Goal: Task Accomplishment & Management: Manage account settings

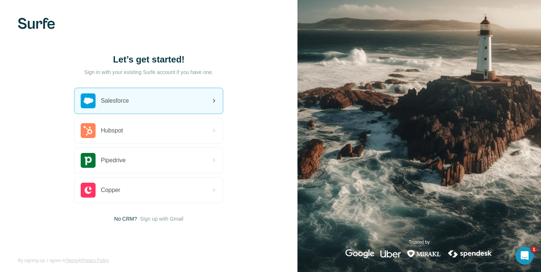
click at [150, 88] on div "Salesforce" at bounding box center [148, 101] width 149 height 26
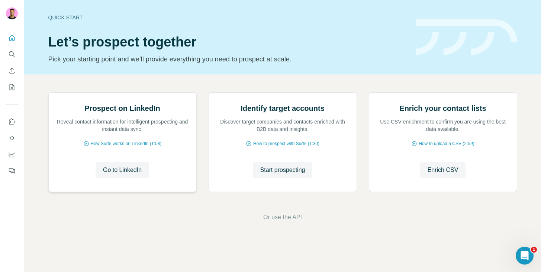
scroll to position [49, 0]
click at [112, 174] on span "Go to LinkedIn" at bounding box center [122, 169] width 39 height 9
click at [264, 174] on span "Start prospecting" at bounding box center [282, 169] width 45 height 9
click at [284, 174] on span "Start prospecting" at bounding box center [282, 169] width 45 height 9
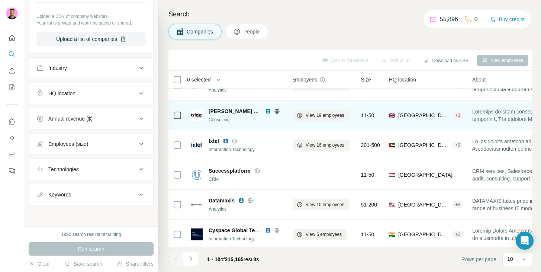
scroll to position [0, 6]
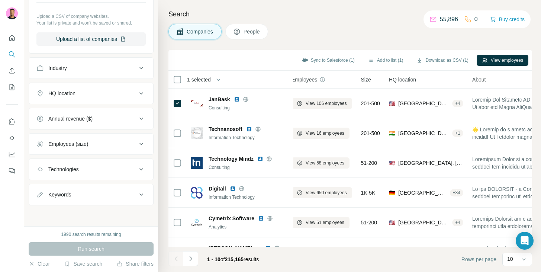
click at [246, 35] on span "People" at bounding box center [252, 31] width 17 height 7
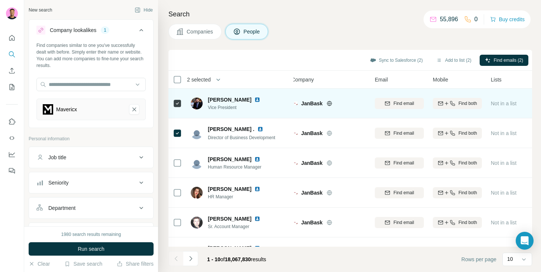
click at [459, 101] on span "Find both" at bounding box center [468, 103] width 19 height 7
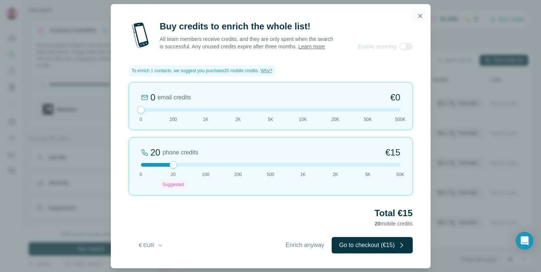
click at [418, 15] on icon "button" at bounding box center [420, 15] width 7 height 7
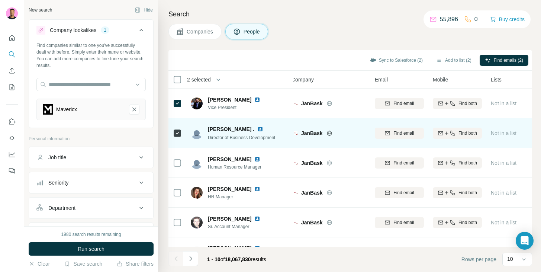
click at [179, 138] on div at bounding box center [177, 133] width 9 height 20
click at [178, 129] on icon at bounding box center [177, 133] width 9 height 9
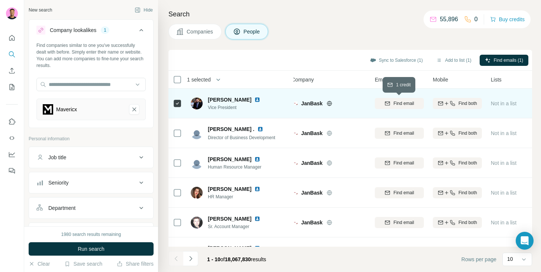
click at [388, 104] on icon "button" at bounding box center [388, 103] width 6 height 6
click at [238, 11] on h4 "Search" at bounding box center [350, 14] width 364 height 10
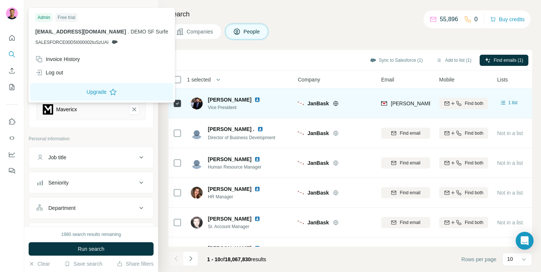
click at [6, 7] on div at bounding box center [12, 13] width 12 height 13
click at [8, 15] on img at bounding box center [12, 13] width 12 height 12
click at [9, 45] on nav at bounding box center [12, 62] width 12 height 62
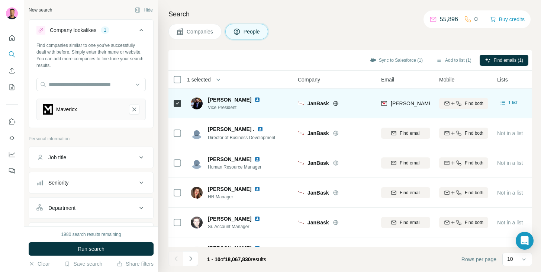
click at [15, 38] on icon "Quick start" at bounding box center [11, 37] width 7 height 7
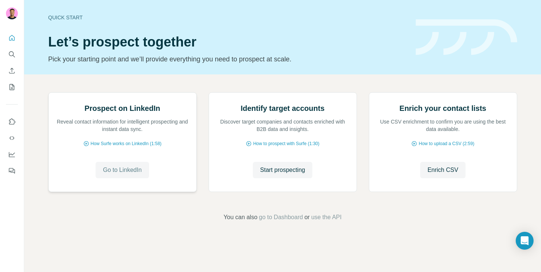
click at [110, 170] on span "Go to LinkedIn" at bounding box center [122, 169] width 39 height 9
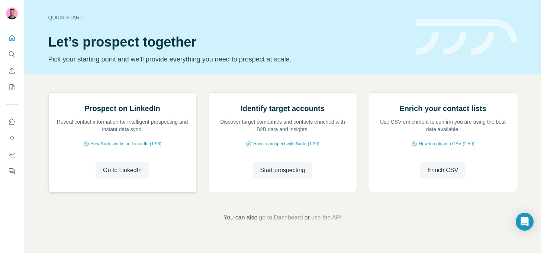
scroll to position [58, 0]
click at [89, 133] on p "Reveal contact information for intelligent prospecting and instant data sync." at bounding box center [122, 125] width 133 height 15
click at [116, 174] on span "Go to LinkedIn" at bounding box center [122, 169] width 39 height 9
click at [267, 174] on span "Start prospecting" at bounding box center [282, 169] width 45 height 9
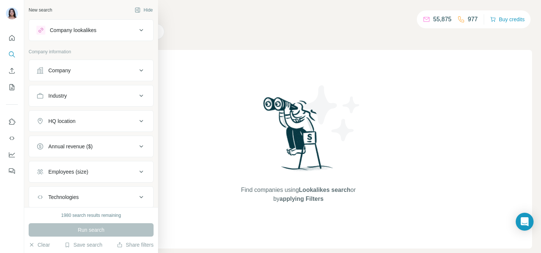
click at [73, 13] on div "New search Hide" at bounding box center [91, 9] width 125 height 11
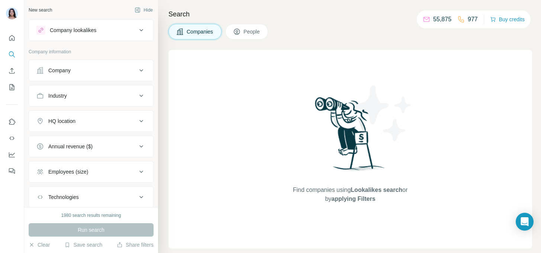
click at [86, 70] on div "Company" at bounding box center [86, 70] width 100 height 7
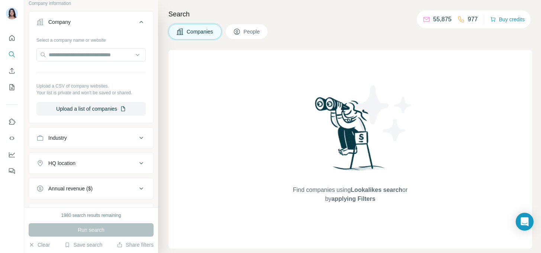
click at [71, 140] on div "Industry" at bounding box center [86, 137] width 100 height 7
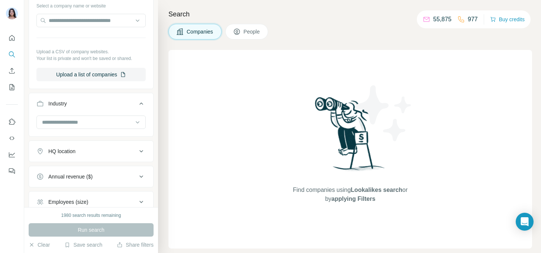
scroll to position [160, 0]
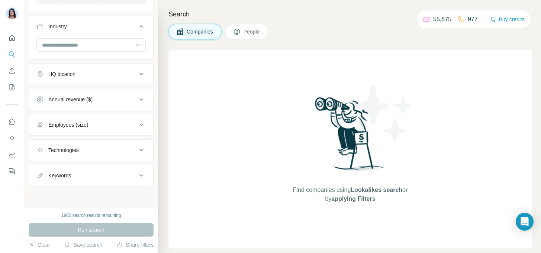
click at [79, 151] on div "Technologies" at bounding box center [63, 149] width 30 height 7
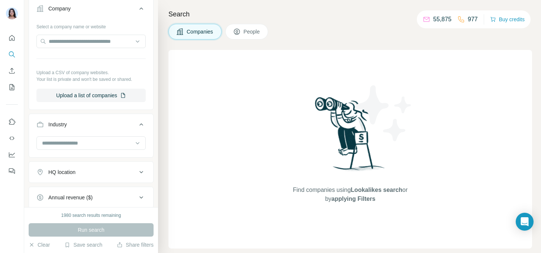
scroll to position [0, 0]
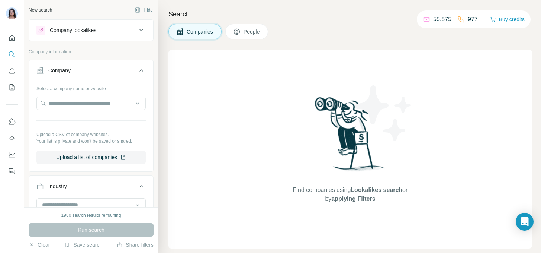
click at [82, 32] on div "Company lookalikes" at bounding box center [73, 29] width 46 height 7
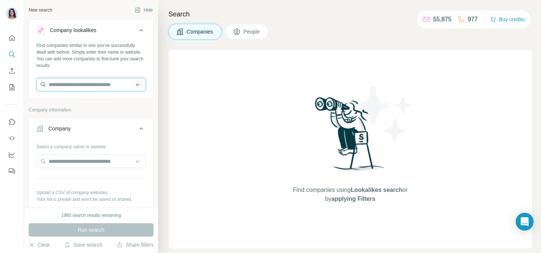
click at [63, 89] on input "text" at bounding box center [90, 84] width 109 height 13
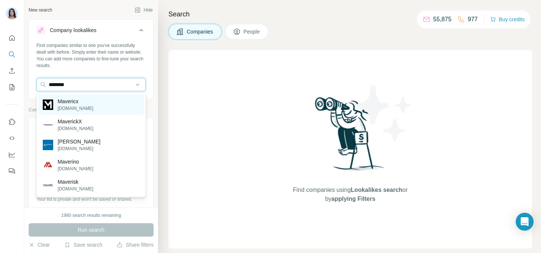
type input "********"
click at [83, 106] on p "mavericx.ch" at bounding box center [76, 108] width 36 height 7
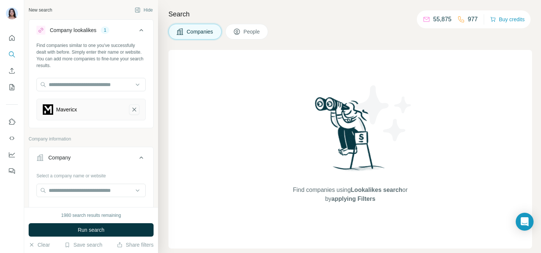
click at [138, 110] on button "Mavericx-remove-button" at bounding box center [134, 109] width 10 height 10
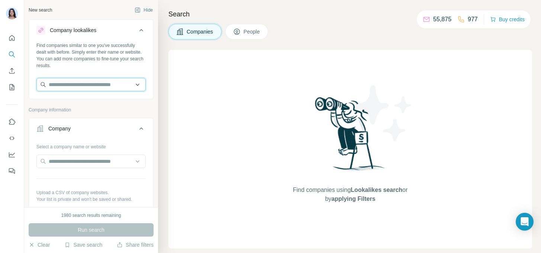
click at [64, 83] on input "text" at bounding box center [90, 84] width 109 height 13
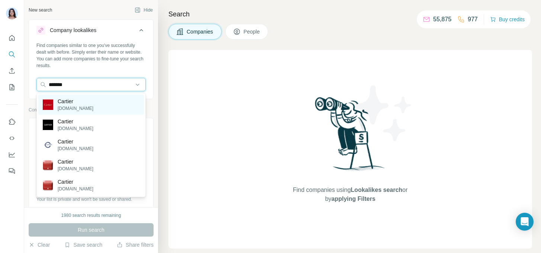
type input "*******"
click at [81, 106] on p "cartier.com" at bounding box center [76, 108] width 36 height 7
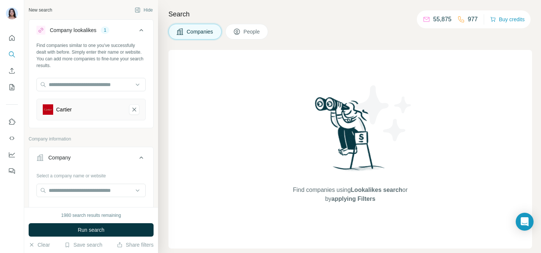
scroll to position [9, 0]
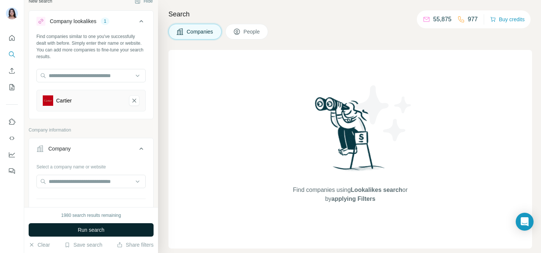
click at [109, 229] on button "Run search" at bounding box center [91, 229] width 125 height 13
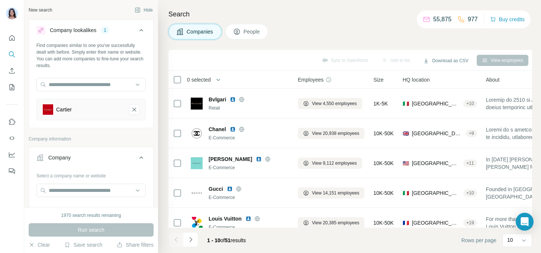
scroll to position [63, 0]
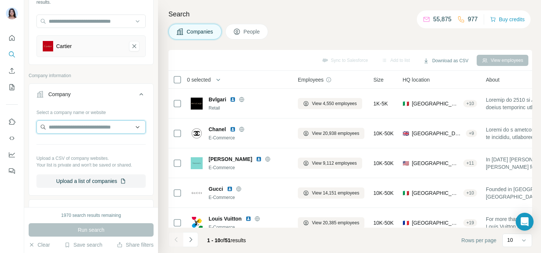
click at [70, 127] on input "text" at bounding box center [90, 126] width 109 height 13
click at [81, 113] on div "Select a company name or website" at bounding box center [90, 111] width 109 height 10
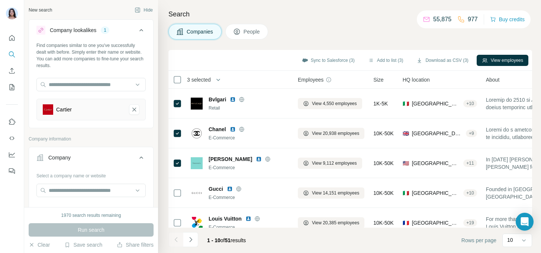
click at [250, 32] on span "People" at bounding box center [252, 31] width 17 height 7
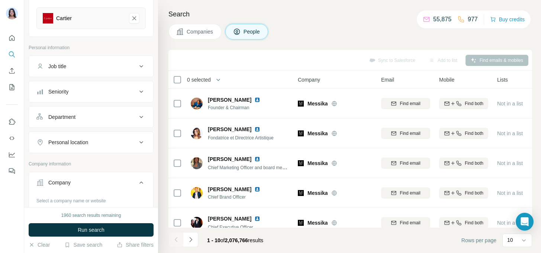
scroll to position [94, 0]
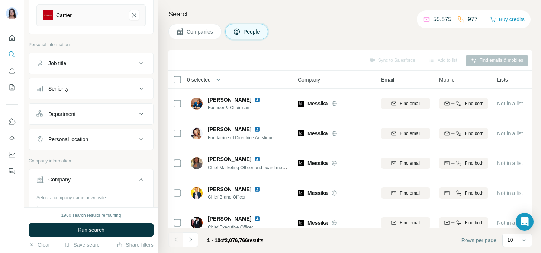
click at [57, 95] on button "Seniority" at bounding box center [91, 89] width 124 height 18
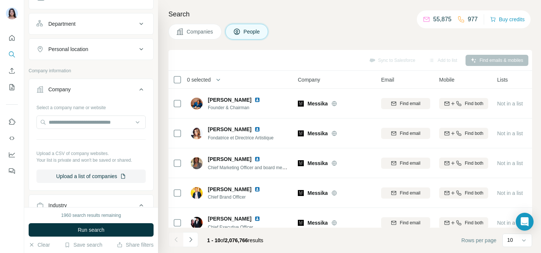
scroll to position [338, 0]
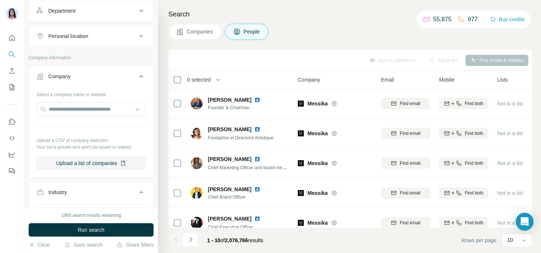
click at [85, 44] on button "Personal location" at bounding box center [91, 36] width 124 height 18
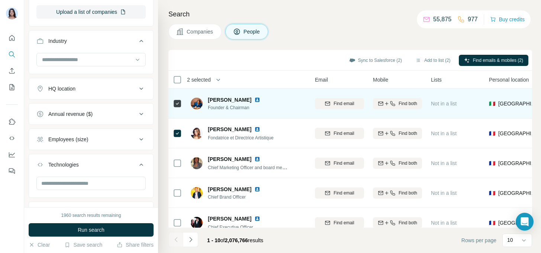
scroll to position [0, 69]
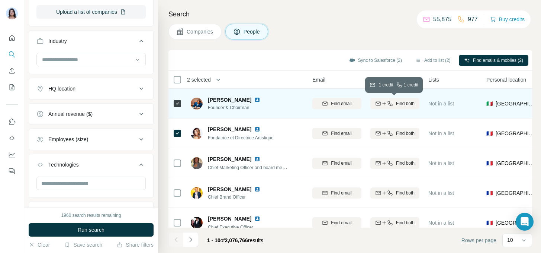
click at [377, 106] on icon "button" at bounding box center [378, 103] width 6 height 6
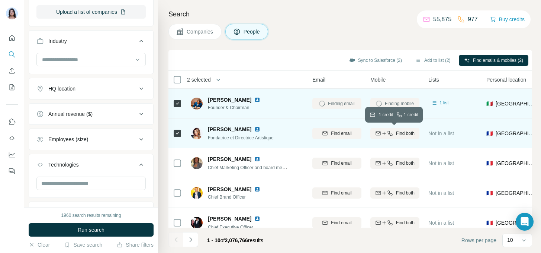
click at [373, 137] on button "Find both" at bounding box center [394, 133] width 49 height 11
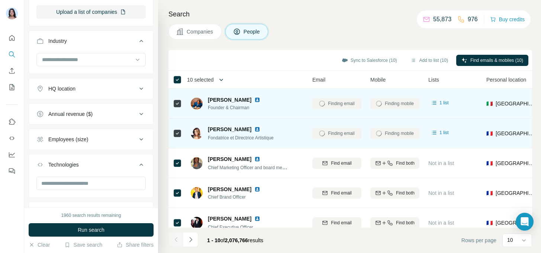
click at [223, 81] on icon "button" at bounding box center [221, 79] width 7 height 7
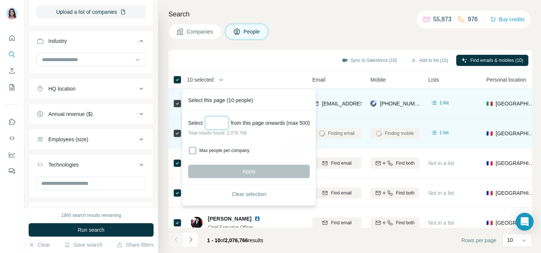
click at [213, 127] on input "Select a number (up to 500)" at bounding box center [217, 122] width 24 height 13
click at [257, 70] on div "Sync to Salesforce (10) Add to list (10) Find emails & mobiles (10)" at bounding box center [350, 60] width 364 height 21
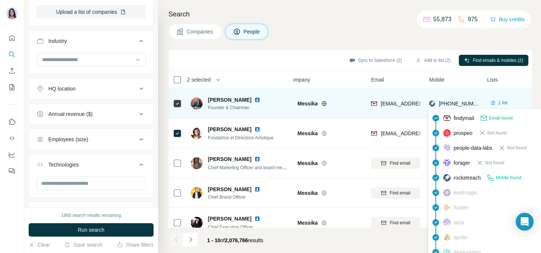
scroll to position [0, 12]
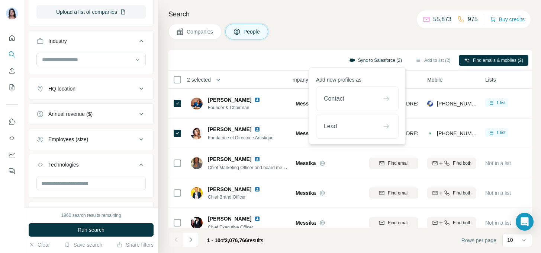
click at [375, 61] on button "Sync to Salesforce (2)" at bounding box center [375, 60] width 63 height 11
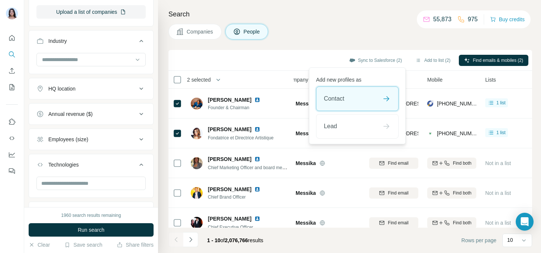
click at [364, 104] on div "Contact" at bounding box center [357, 99] width 82 height 24
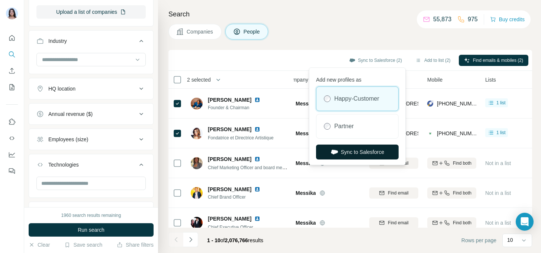
click at [366, 153] on button "Sync to Salesforce" at bounding box center [357, 151] width 83 height 15
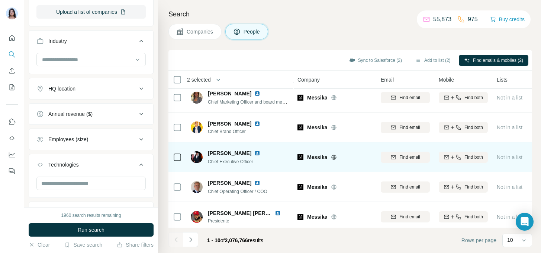
scroll to position [0, 0]
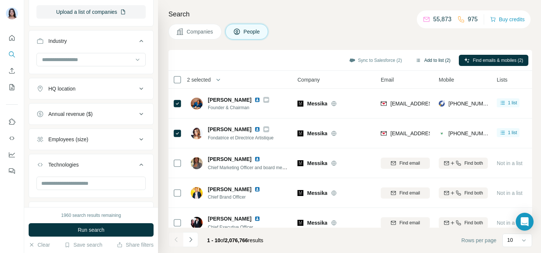
click at [428, 61] on button "Add to list (2)" at bounding box center [433, 60] width 46 height 11
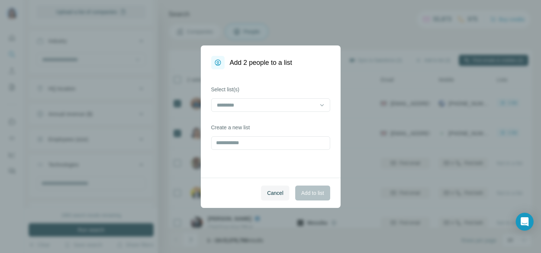
click at [430, 58] on div "Add 2 people to a list Select list(s) Create a new list Cancel Add to list" at bounding box center [270, 126] width 541 height 253
click at [249, 145] on input "text" at bounding box center [270, 142] width 119 height 13
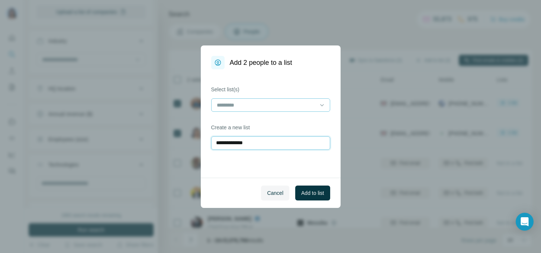
type input "**********"
click at [270, 110] on div at bounding box center [266, 105] width 100 height 13
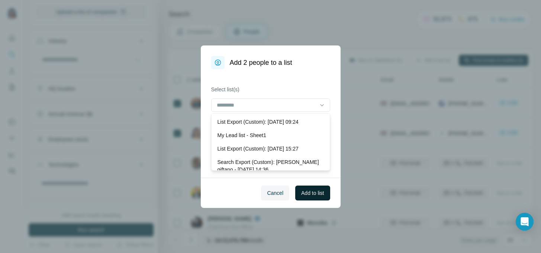
click at [304, 187] on button "Add to list" at bounding box center [312, 192] width 35 height 15
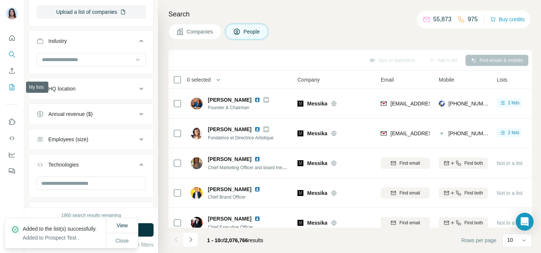
click at [10, 86] on icon "My lists" at bounding box center [11, 86] width 7 height 7
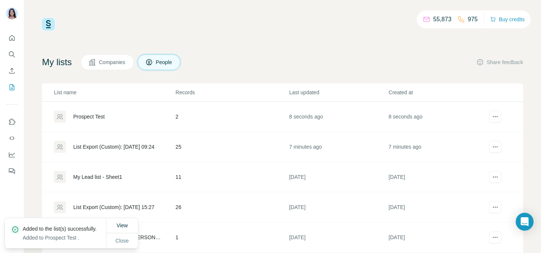
click at [93, 117] on div "Prospect Test" at bounding box center [89, 116] width 32 height 7
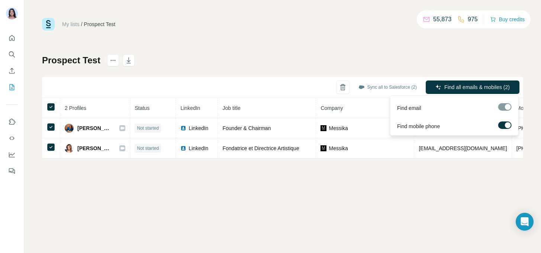
click at [504, 125] on label at bounding box center [504, 124] width 13 height 7
click at [505, 122] on label at bounding box center [504, 124] width 13 height 7
click at [506, 127] on div at bounding box center [508, 125] width 6 height 6
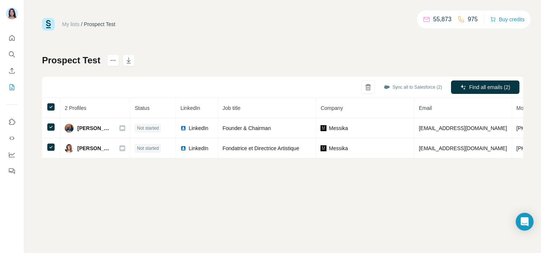
click at [423, 43] on div "My lists / Prospect Test 55,873 975 Buy credits Prospect Test Sync all to Sales…" at bounding box center [282, 88] width 481 height 140
click at [498, 18] on button "Buy credits" at bounding box center [507, 19] width 35 height 10
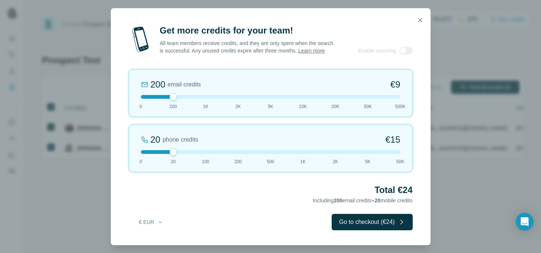
click at [202, 99] on div at bounding box center [271, 97] width 260 height 4
click at [240, 99] on div at bounding box center [271, 97] width 260 height 4
click at [269, 103] on div "2K email credits 5% Discount €80 0 200 1K 2K 5K 10K 20K 50K 500K" at bounding box center [271, 93] width 284 height 48
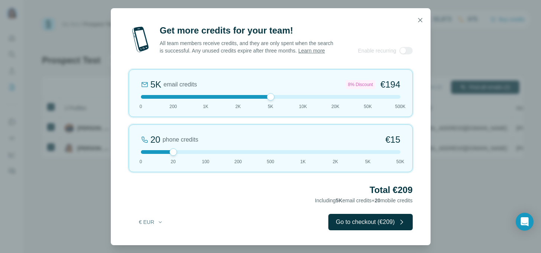
click at [177, 99] on div at bounding box center [271, 97] width 260 height 4
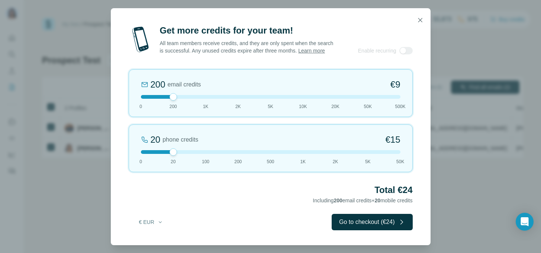
click at [166, 154] on div at bounding box center [271, 152] width 260 height 4
click at [200, 154] on div at bounding box center [271, 152] width 260 height 4
click at [148, 225] on button "€ EUR" at bounding box center [151, 221] width 35 height 13
click at [190, 205] on div "Total €81 Including 200 email credits + 100 mobile credits" at bounding box center [271, 194] width 284 height 21
click at [418, 16] on icon "button" at bounding box center [420, 19] width 7 height 7
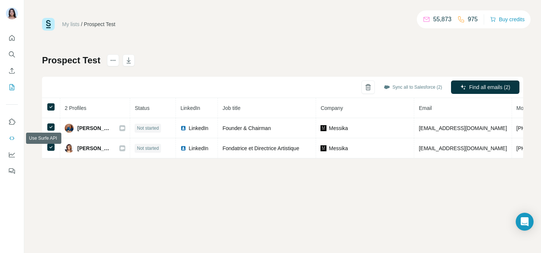
click at [14, 142] on button "Use Surfe API" at bounding box center [12, 137] width 12 height 13
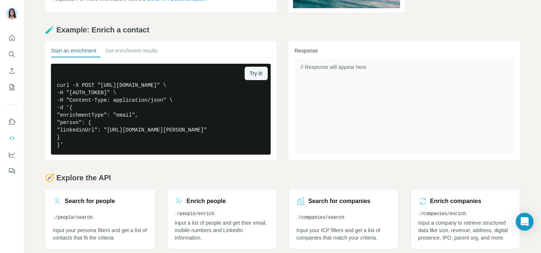
scroll to position [145, 0]
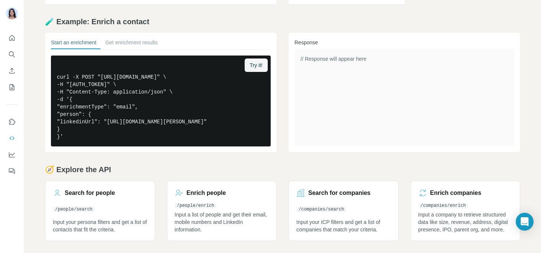
click at [120, 164] on h2 "🧭 Explore the API" at bounding box center [282, 169] width 475 height 10
click at [290, 151] on div "API Key Your API key is essential for authenticating requests to the Surfe API.…" at bounding box center [282, 76] width 517 height 353
click at [139, 164] on h2 "🧭 Explore the API" at bounding box center [282, 169] width 475 height 10
click at [14, 136] on icon "Use Surfe API" at bounding box center [11, 137] width 7 height 7
click at [209, 153] on div "API Key Your API key is essential for authenticating requests to the Surfe API.…" at bounding box center [282, 76] width 517 height 353
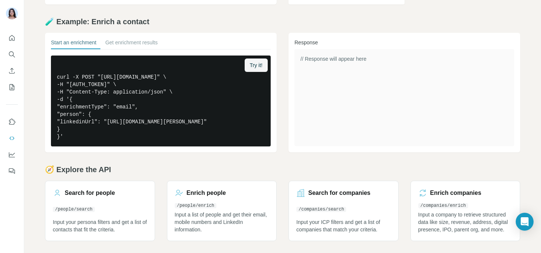
click at [359, 81] on div "// Response will appear here" at bounding box center [405, 97] width 220 height 97
click at [203, 152] on div "API Key Your API key is essential for authenticating requests to the Surfe API.…" at bounding box center [282, 76] width 517 height 353
click at [26, 117] on div "API Key Your API key is essential for authenticating requests to the Surfe API.…" at bounding box center [282, 76] width 517 height 353
click at [159, 33] on div "Start an enrichment Get enrichment results Try it! curl -X POST "https://api.su…" at bounding box center [161, 92] width 232 height 119
click at [187, 164] on h2 "🧭 Explore the API" at bounding box center [282, 169] width 475 height 10
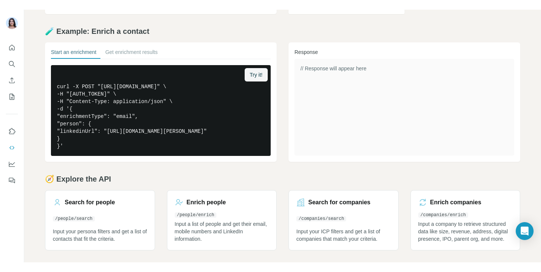
scroll to position [126, 0]
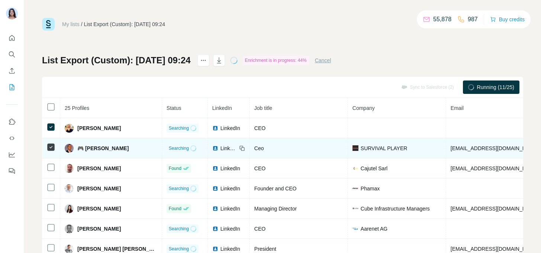
scroll to position [25, 0]
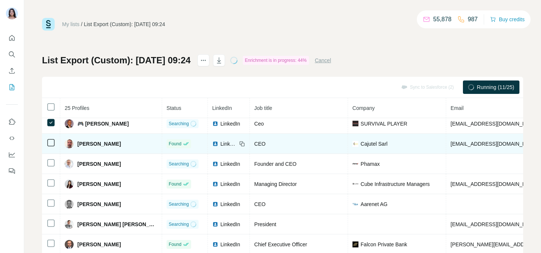
click at [48, 146] on icon at bounding box center [50, 142] width 9 height 9
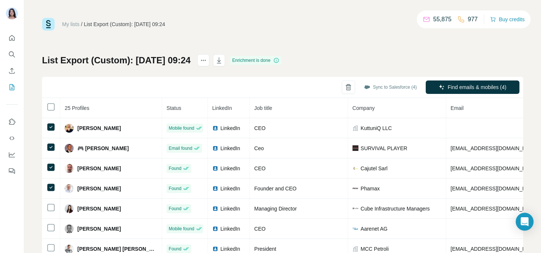
click at [10, 31] on div at bounding box center [12, 102] width 24 height 151
click at [12, 36] on icon "Quick start" at bounding box center [11, 37] width 7 height 7
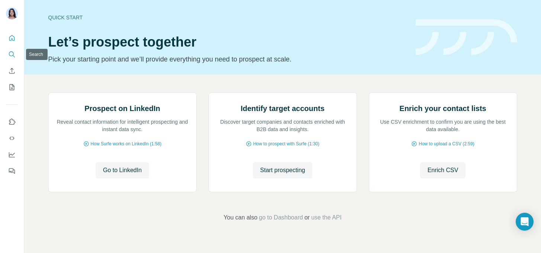
click at [12, 53] on icon "Search" at bounding box center [11, 54] width 7 height 7
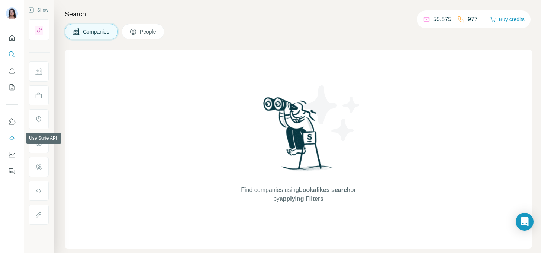
click at [9, 139] on icon "Use Surfe API" at bounding box center [11, 137] width 7 height 7
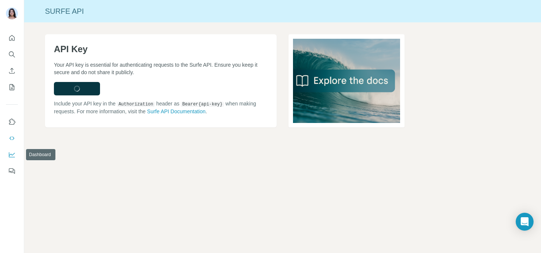
click at [11, 156] on icon "Dashboard" at bounding box center [11, 154] width 7 height 7
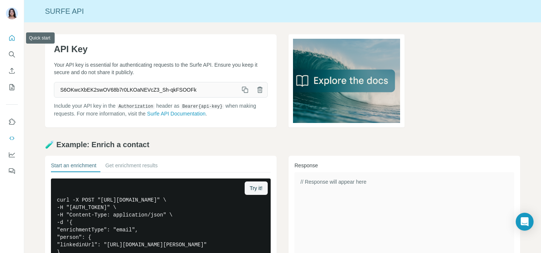
click at [15, 40] on icon "Quick start" at bounding box center [11, 37] width 7 height 7
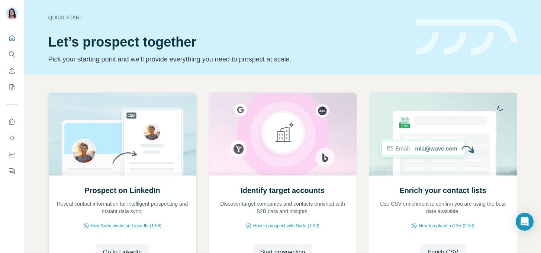
scroll to position [35, 0]
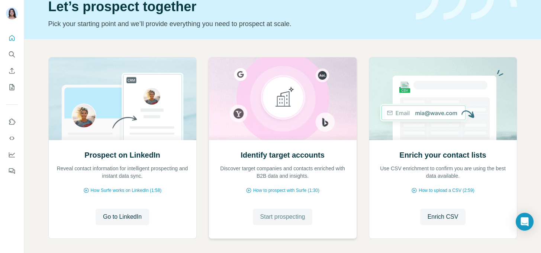
click at [279, 216] on span "Start prospecting" at bounding box center [282, 216] width 45 height 9
